Goal: Contribute content

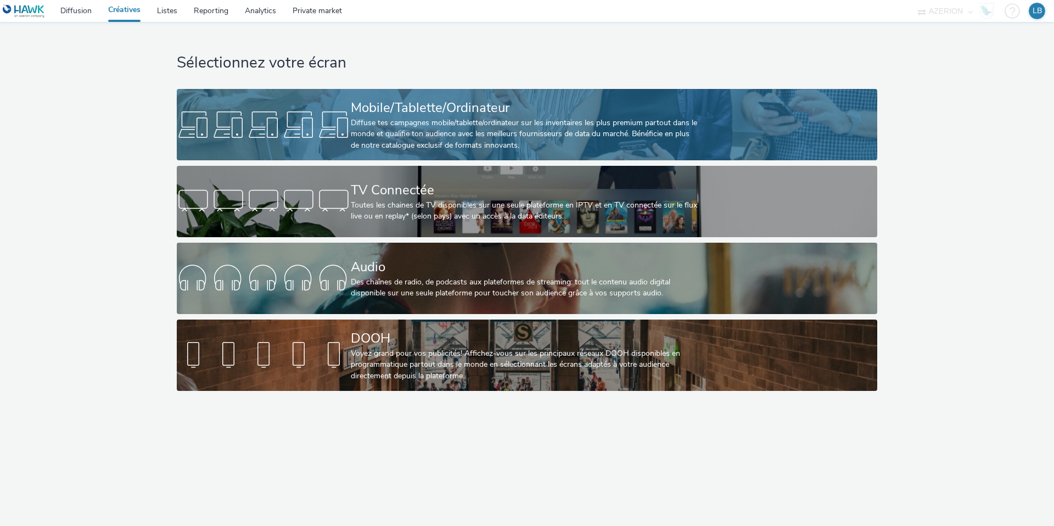
click at [345, 127] on div at bounding box center [264, 124] width 174 height 35
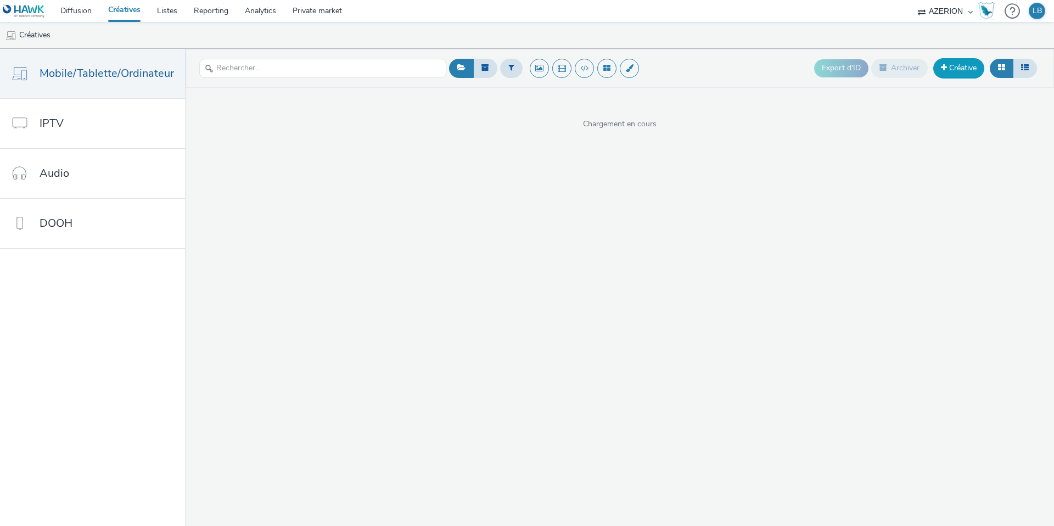
click at [941, 64] on span at bounding box center [944, 68] width 6 height 8
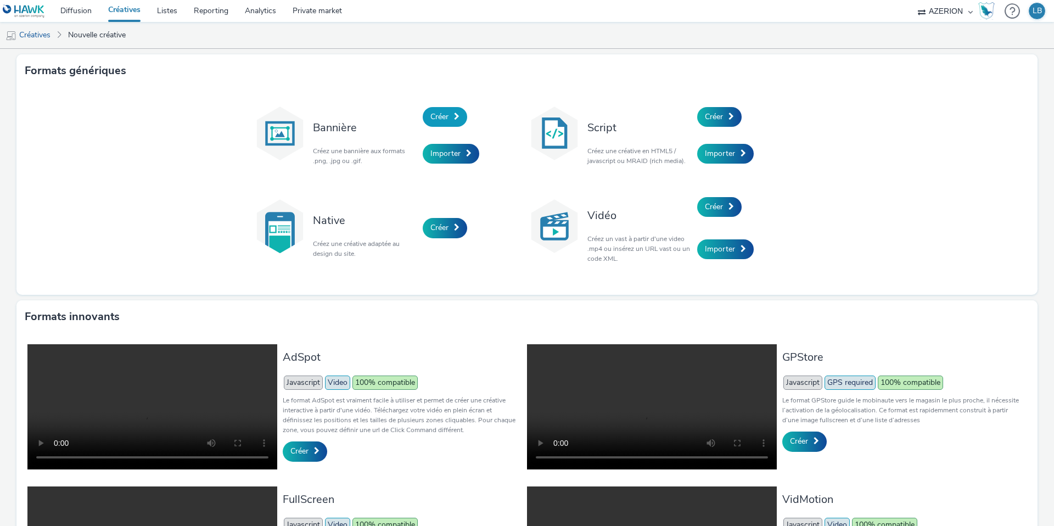
click at [449, 116] on link "Créer" at bounding box center [445, 117] width 44 height 20
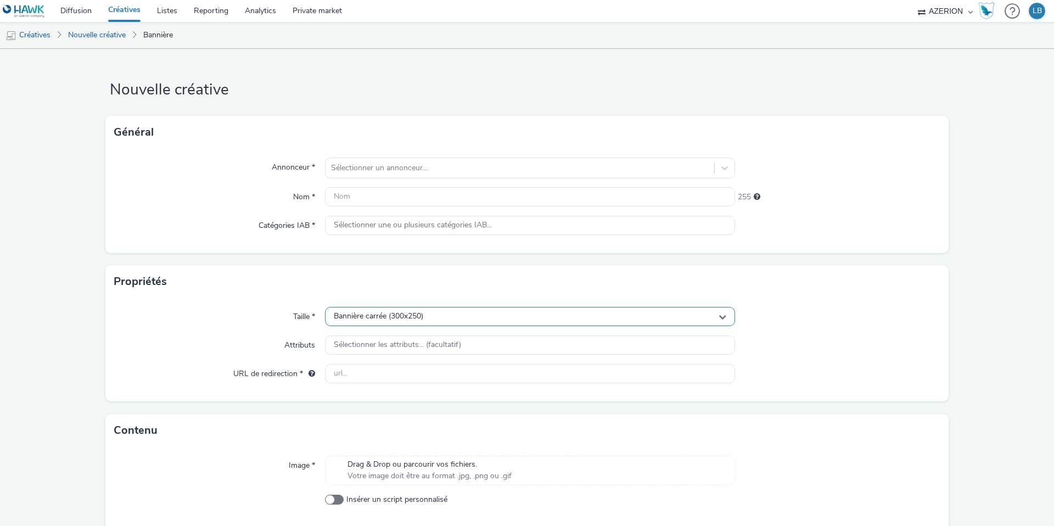
scroll to position [46, 0]
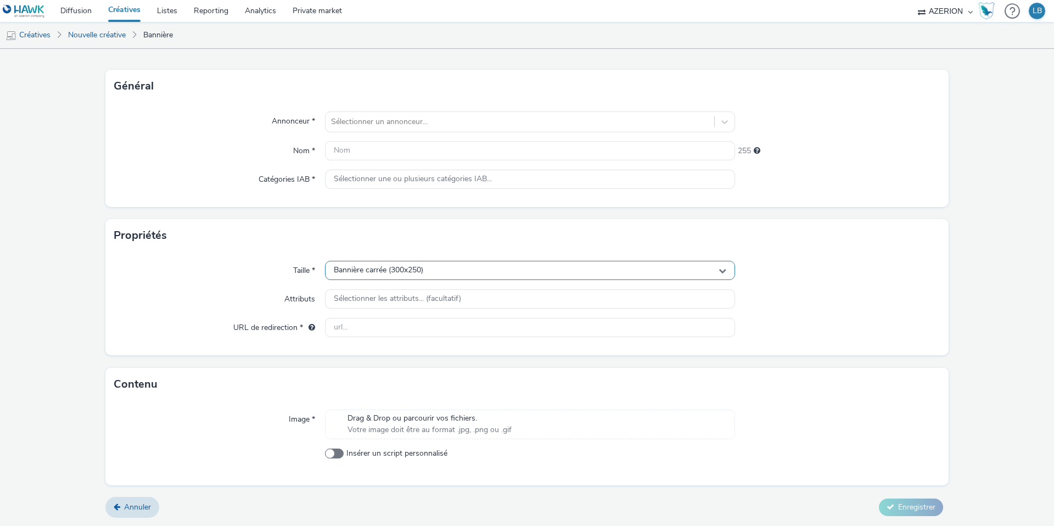
click at [434, 275] on div "Bannière carrée (300x250)" at bounding box center [530, 270] width 410 height 19
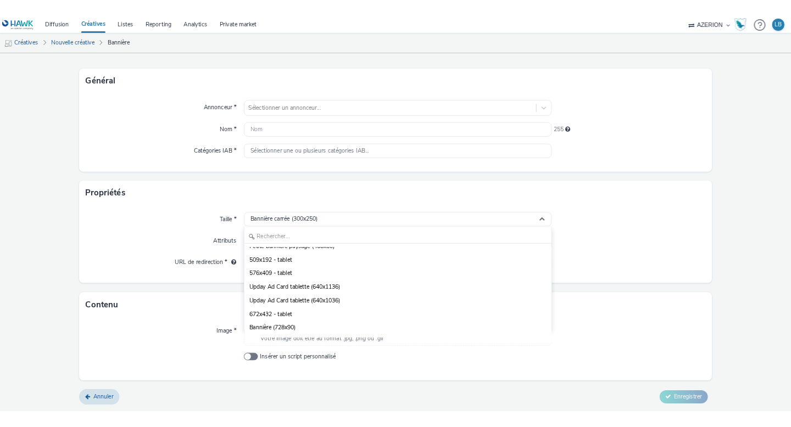
scroll to position [1782, 0]
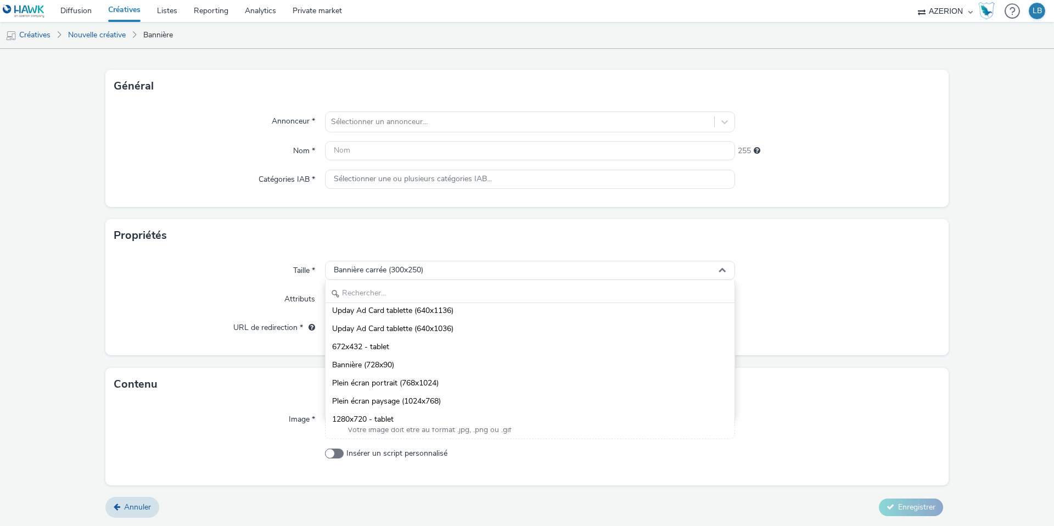
click at [156, 282] on div "Taille * Bannière carrée (300x250) Bannière carrée (300x250) Bannière (320x50) …" at bounding box center [526, 303] width 843 height 103
